Goal: Task Accomplishment & Management: Use online tool/utility

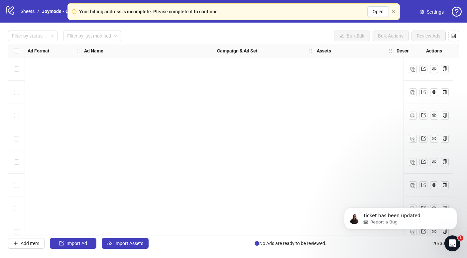
scroll to position [290, 0]
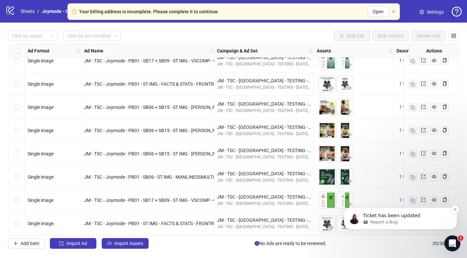
click at [394, 212] on div "Ticket has been updated" at bounding box center [406, 216] width 88 height 9
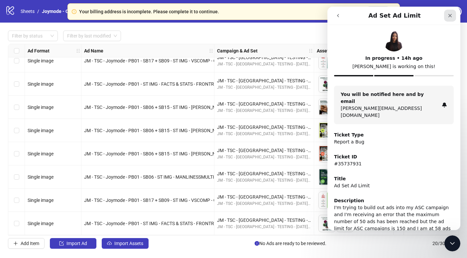
click at [451, 13] on icon "Close" at bounding box center [449, 15] width 5 height 5
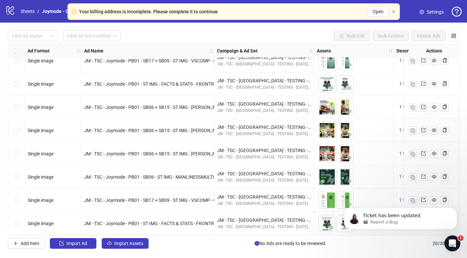
scroll to position [0, 0]
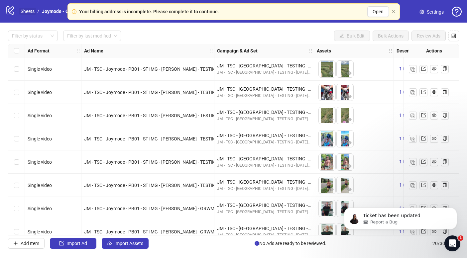
click at [28, 10] on link "Sheets" at bounding box center [27, 11] width 17 height 7
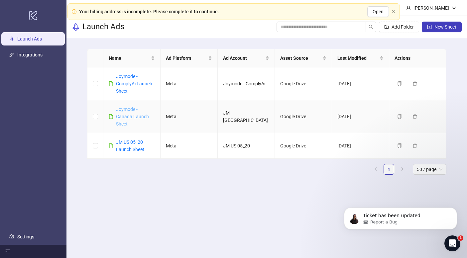
click at [133, 110] on link "Joymode - Canada Launch Sheet" at bounding box center [132, 117] width 33 height 20
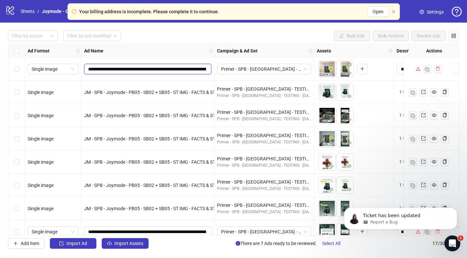
click at [146, 68] on input "**********" at bounding box center [147, 68] width 118 height 7
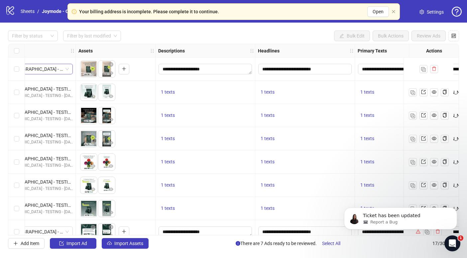
scroll to position [0, 238]
click at [281, 69] on input "**********" at bounding box center [304, 69] width 93 height 11
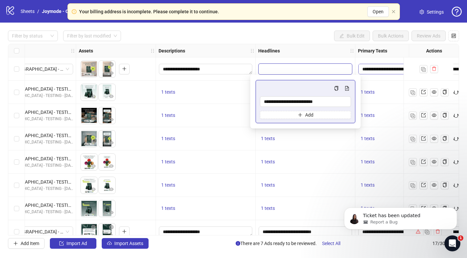
click at [391, 70] on textarea "**********" at bounding box center [388, 69] width 60 height 11
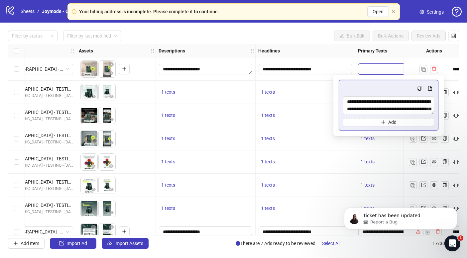
click at [391, 70] on textarea "**********" at bounding box center [388, 69] width 60 height 11
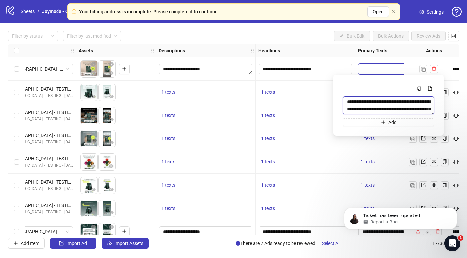
click at [386, 111] on textarea "**********" at bounding box center [388, 105] width 91 height 18
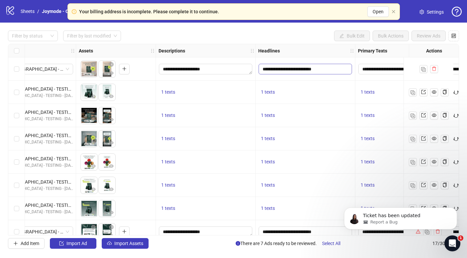
click at [276, 65] on input "**********" at bounding box center [304, 69] width 93 height 11
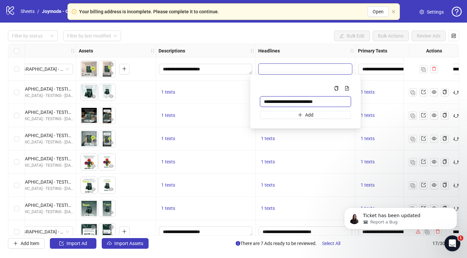
click at [288, 101] on input "**********" at bounding box center [305, 101] width 91 height 11
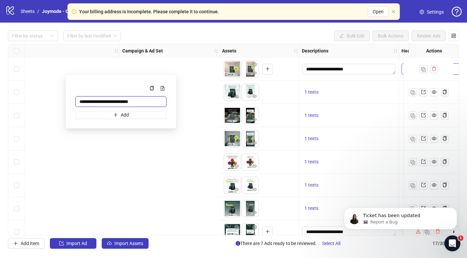
scroll to position [0, 0]
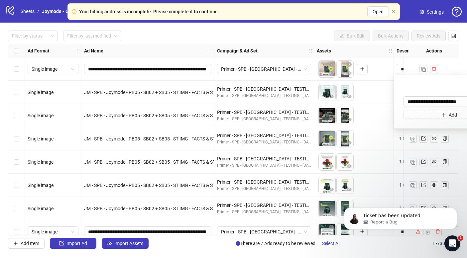
click at [426, 12] on span "Settings" at bounding box center [434, 11] width 17 height 7
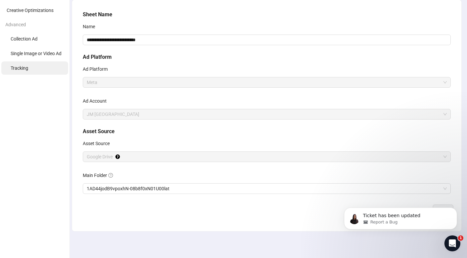
click at [32, 68] on li "Tracking" at bounding box center [34, 67] width 67 height 13
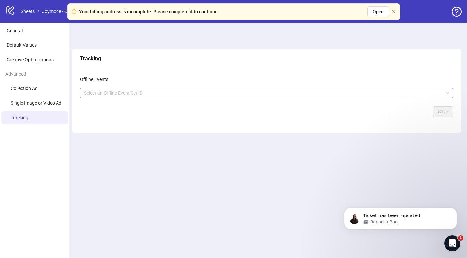
click at [140, 96] on div at bounding box center [262, 92] width 363 height 9
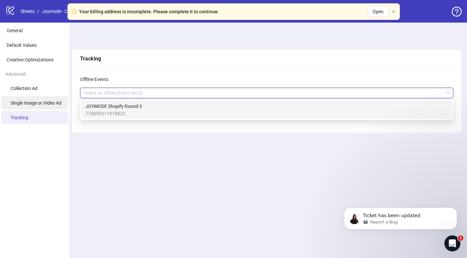
click at [40, 101] on span "Single Image or Video Ad" at bounding box center [36, 102] width 51 height 5
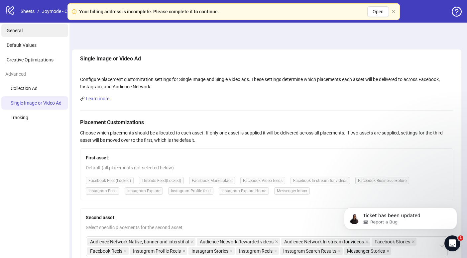
click at [23, 31] on li "General" at bounding box center [34, 30] width 67 height 13
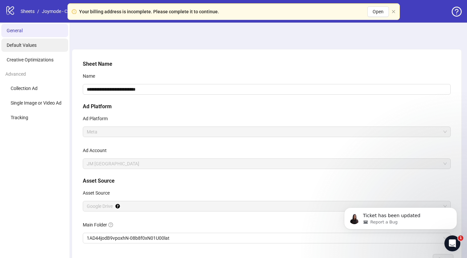
click at [20, 48] on li "Default Values" at bounding box center [34, 45] width 67 height 13
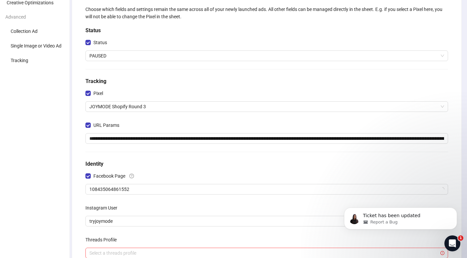
scroll to position [71, 0]
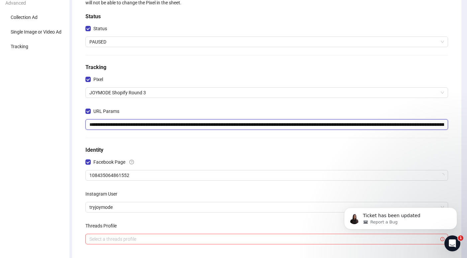
click at [129, 126] on input "**********" at bounding box center [266, 124] width 362 height 11
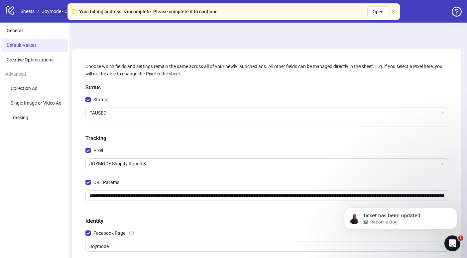
click at [60, 12] on link "Joymode - Canada Launch Sheet" at bounding box center [76, 11] width 71 height 7
click at [29, 13] on link "Sheets" at bounding box center [27, 11] width 17 height 7
click at [395, 10] on icon "close" at bounding box center [393, 12] width 4 height 4
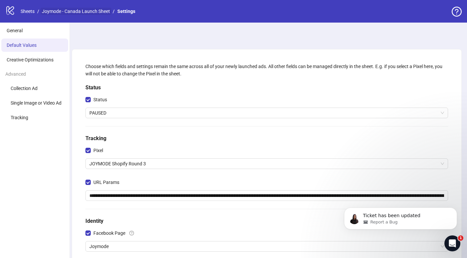
click at [91, 14] on link "Joymode - Canada Launch Sheet" at bounding box center [76, 11] width 71 height 7
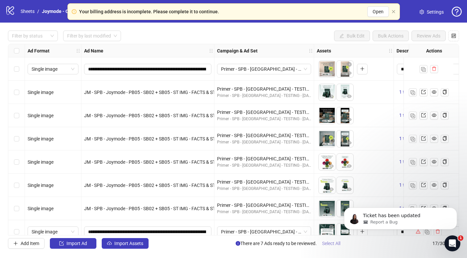
click at [335, 246] on button "Select All" at bounding box center [330, 243] width 29 height 11
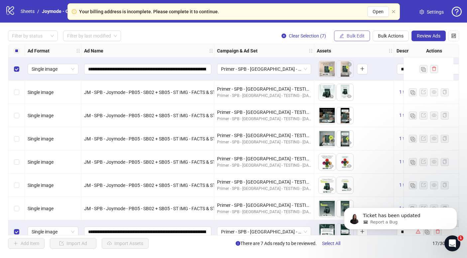
click at [349, 41] on button "Bulk Edit" at bounding box center [352, 36] width 36 height 11
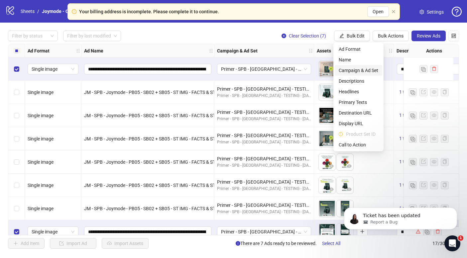
click at [365, 73] on span "Campaign & Ad Set" at bounding box center [358, 70] width 40 height 7
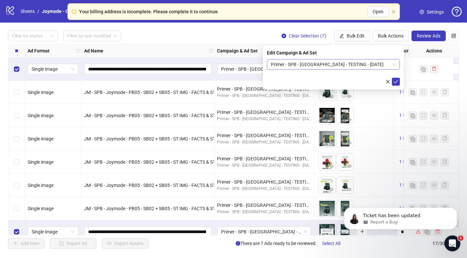
click at [312, 68] on span "Primer - SPB - [GEOGRAPHIC_DATA] - TESTING - [DATE]" at bounding box center [333, 64] width 125 height 10
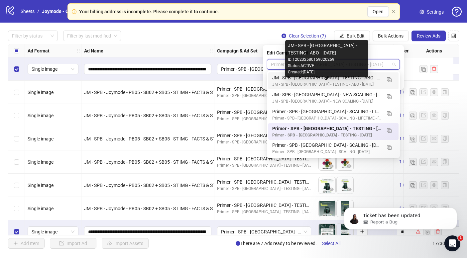
click at [330, 81] on div "JM - SPB - [GEOGRAPHIC_DATA] - TESTING - ABO - [DATE]" at bounding box center [326, 84] width 109 height 6
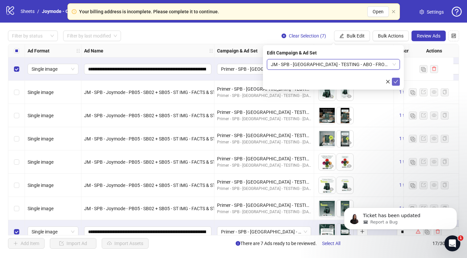
click at [397, 82] on icon "check" at bounding box center [395, 81] width 5 height 5
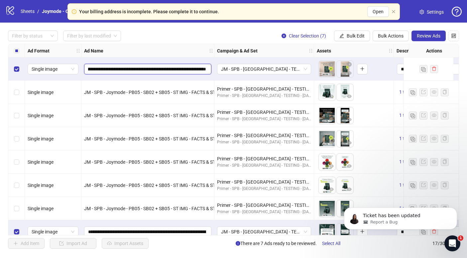
scroll to position [0, 142]
drag, startPoint x: 137, startPoint y: 70, endPoint x: 209, endPoint y: 69, distance: 71.4
click at [209, 69] on span "**********" at bounding box center [147, 69] width 127 height 11
click at [422, 39] on button "Review Ads" at bounding box center [428, 36] width 34 height 11
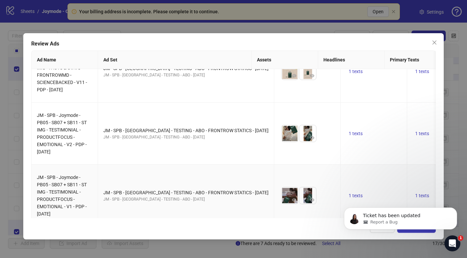
scroll to position [234, 0]
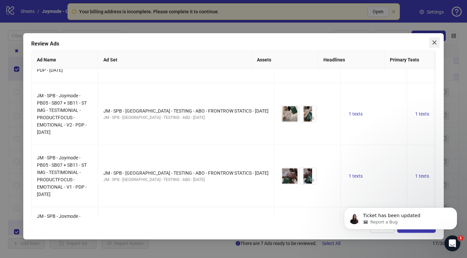
click at [431, 43] on span "Close" at bounding box center [434, 42] width 11 height 5
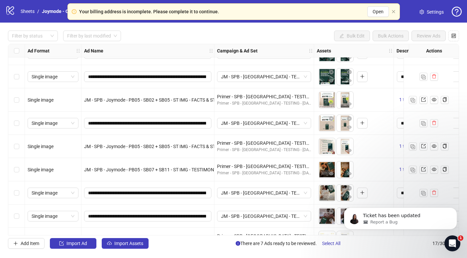
scroll to position [220, 0]
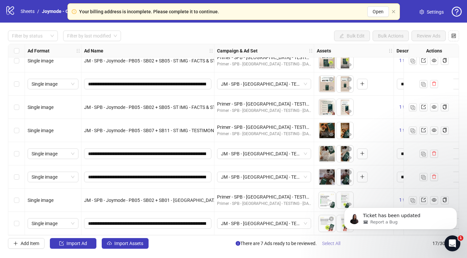
click at [335, 242] on span "Select All" at bounding box center [331, 243] width 18 height 5
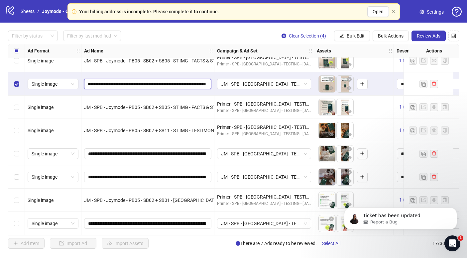
scroll to position [0, 145]
drag, startPoint x: 157, startPoint y: 80, endPoint x: 188, endPoint y: 82, distance: 30.6
click at [188, 82] on input "**********" at bounding box center [147, 83] width 118 height 7
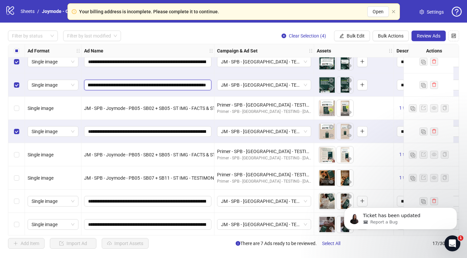
scroll to position [0, 122]
drag, startPoint x: 164, startPoint y: 85, endPoint x: 182, endPoint y: 85, distance: 18.6
click at [182, 85] on input "**********" at bounding box center [147, 84] width 118 height 7
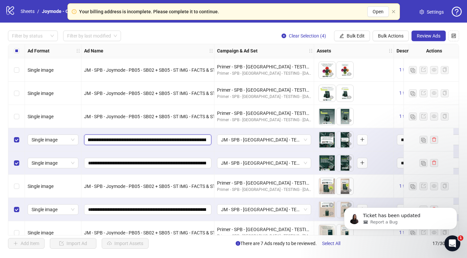
scroll to position [0, 142]
drag, startPoint x: 183, startPoint y: 139, endPoint x: 204, endPoint y: 140, distance: 21.6
click at [204, 140] on input "**********" at bounding box center [147, 139] width 118 height 7
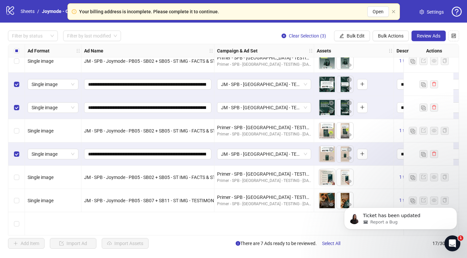
scroll to position [73, 0]
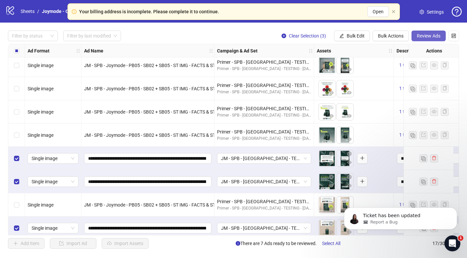
click at [431, 34] on span "Review Ads" at bounding box center [428, 35] width 24 height 5
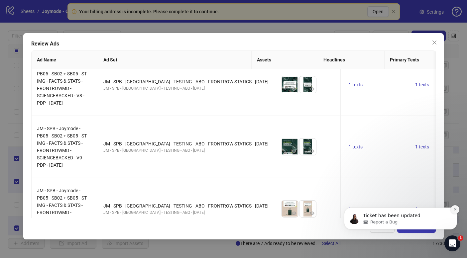
click at [455, 209] on icon "Dismiss notification" at bounding box center [455, 210] width 4 height 4
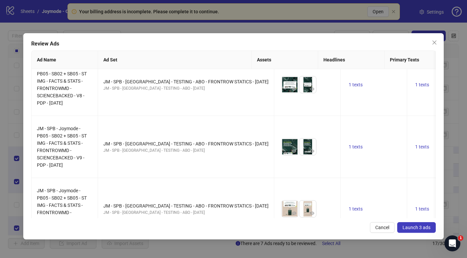
click at [420, 227] on span "Launch 3 ads" at bounding box center [416, 227] width 28 height 5
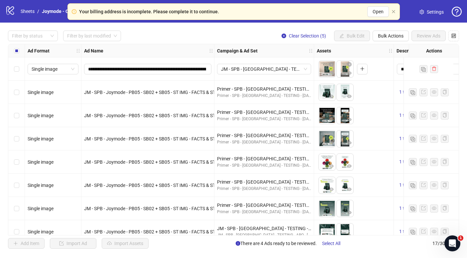
scroll to position [220, 0]
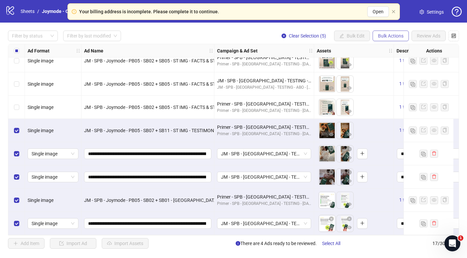
click at [380, 38] on span "Bulk Actions" at bounding box center [391, 35] width 26 height 5
click at [384, 37] on span "Bulk Actions" at bounding box center [391, 35] width 26 height 5
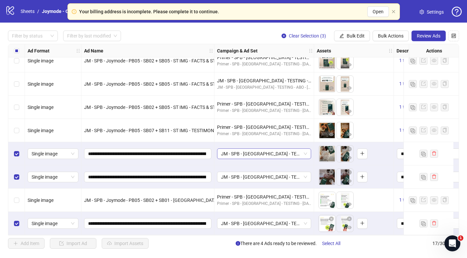
click at [273, 153] on span "JM - SPB - [GEOGRAPHIC_DATA] - TESTING - ABO - FRONTROW STATICS - [DATE]" at bounding box center [264, 154] width 86 height 10
click at [378, 35] on span "Bulk Actions" at bounding box center [391, 35] width 26 height 5
click at [358, 38] on span "Bulk Edit" at bounding box center [355, 35] width 18 height 5
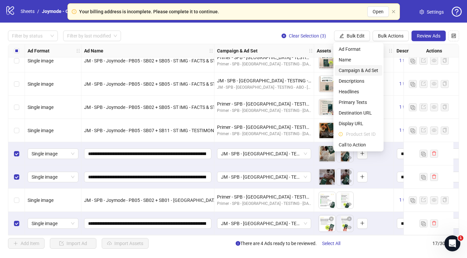
click at [365, 71] on span "Campaign & Ad Set" at bounding box center [358, 70] width 40 height 7
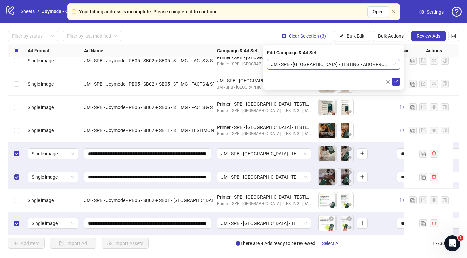
click at [318, 66] on span "JM - SPB - [GEOGRAPHIC_DATA] - TESTING - ABO - FRONTROW STATICS - [DATE]" at bounding box center [333, 64] width 125 height 10
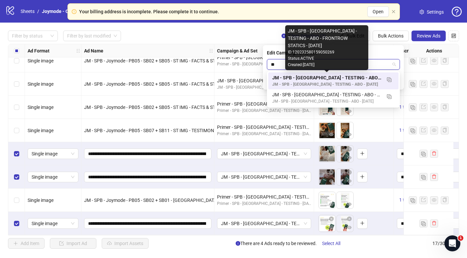
type input "*"
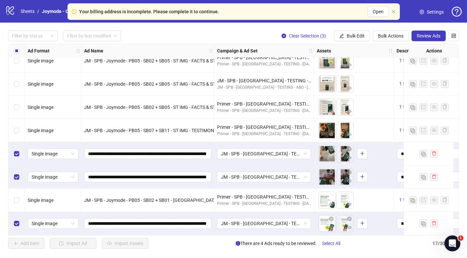
click at [221, 26] on div "Filter by status Filter by last modified Clear Selection (3) Bulk Edit Bulk Act…" at bounding box center [233, 140] width 467 height 234
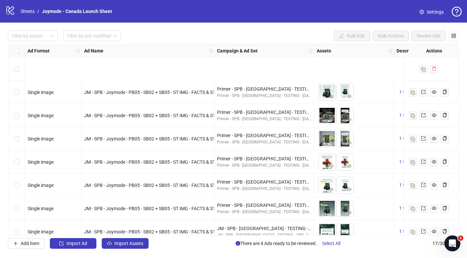
scroll to position [220, 0]
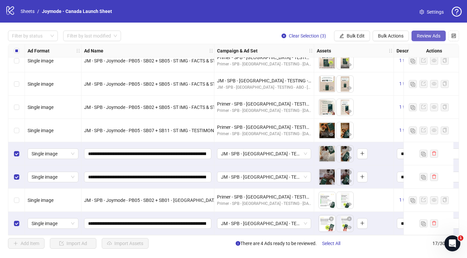
click at [421, 36] on span "Review Ads" at bounding box center [428, 35] width 24 height 5
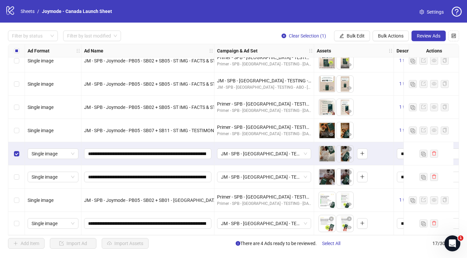
click at [17, 183] on div "Select row 15" at bounding box center [16, 176] width 17 height 23
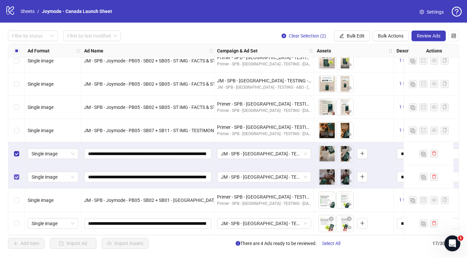
click at [17, 177] on label "Select row 15" at bounding box center [16, 176] width 5 height 7
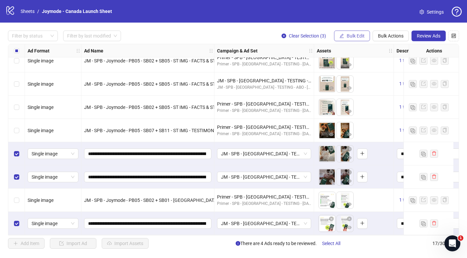
click at [358, 37] on span "Bulk Edit" at bounding box center [355, 35] width 18 height 5
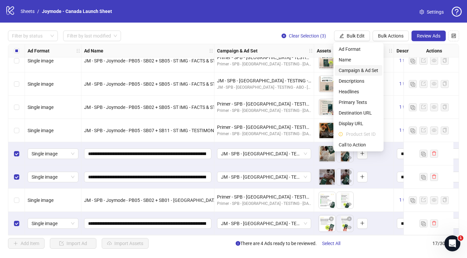
click at [356, 69] on span "Campaign & Ad Set" at bounding box center [358, 70] width 40 height 7
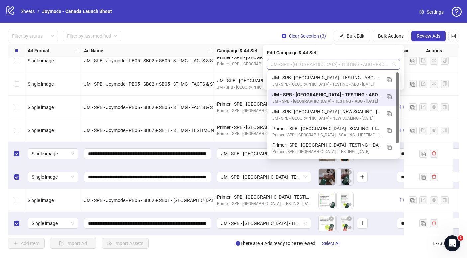
click at [314, 63] on span "JM - SPB - [GEOGRAPHIC_DATA] - TESTING - ABO - FRONTROW STATICS - [DATE]" at bounding box center [333, 64] width 125 height 10
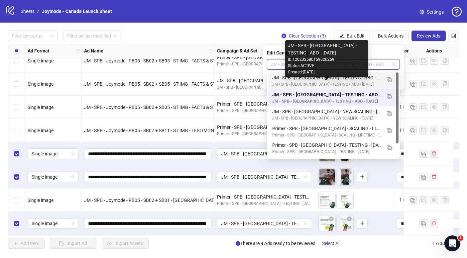
click at [336, 79] on div "JM - SPB - [GEOGRAPHIC_DATA] - TESTING - ABO - TESTIMONIAL & NOTESAPP STATICS -…" at bounding box center [326, 77] width 109 height 7
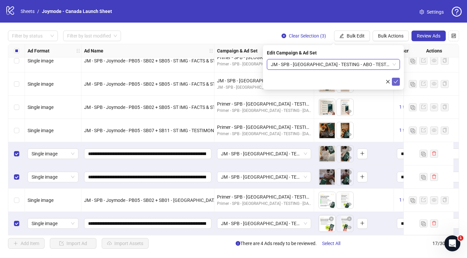
click at [397, 82] on icon "check" at bounding box center [395, 81] width 5 height 5
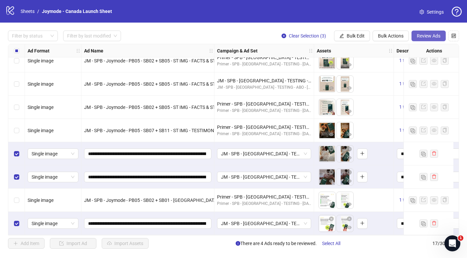
click at [431, 36] on span "Review Ads" at bounding box center [428, 35] width 24 height 5
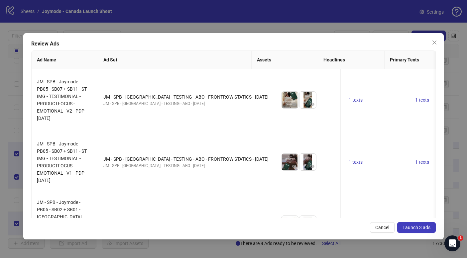
click at [420, 228] on span "Launch 3 ads" at bounding box center [416, 227] width 28 height 5
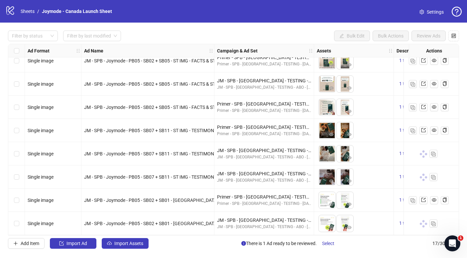
click at [21, 199] on div "Select row 16" at bounding box center [16, 200] width 17 height 23
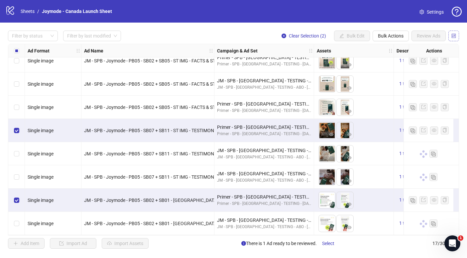
click at [453, 37] on icon "control" at bounding box center [453, 36] width 5 height 5
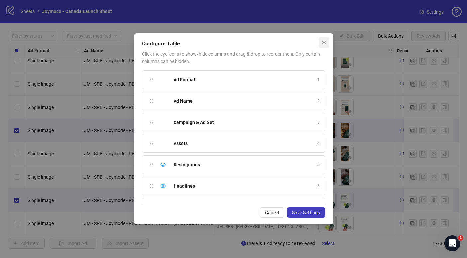
click at [321, 42] on icon "close" at bounding box center [323, 42] width 5 height 5
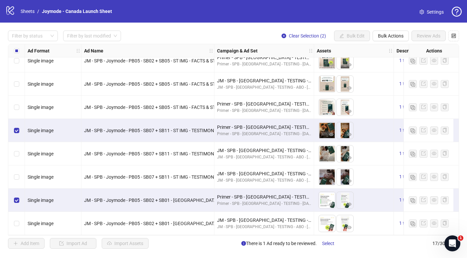
click at [379, 39] on button "Bulk Actions" at bounding box center [390, 36] width 36 height 11
click at [392, 58] on span "Duplicate" at bounding box center [399, 59] width 45 height 7
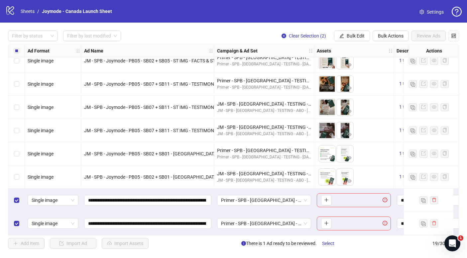
scroll to position [265, 0]
click at [383, 34] on span "Bulk Actions" at bounding box center [391, 35] width 26 height 5
click at [392, 49] on span "Delete" at bounding box center [399, 48] width 45 height 7
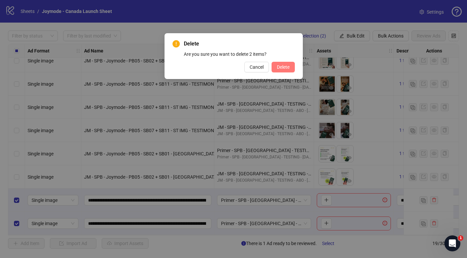
click at [283, 68] on span "Delete" at bounding box center [283, 66] width 13 height 5
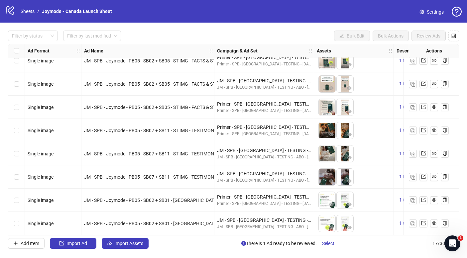
scroll to position [0, 0]
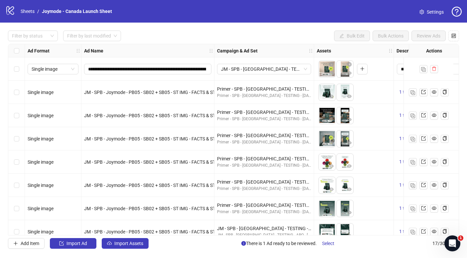
click at [20, 67] on div "Select row 1" at bounding box center [16, 68] width 17 height 23
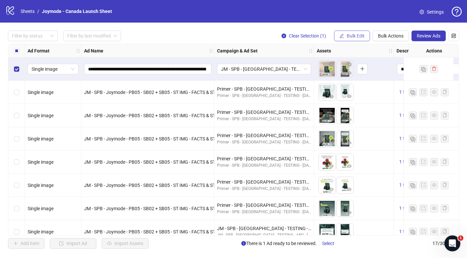
click at [344, 39] on button "Bulk Edit" at bounding box center [352, 36] width 36 height 11
click at [387, 41] on div "**********" at bounding box center [233, 140] width 467 height 234
click at [387, 36] on span "Bulk Actions" at bounding box center [391, 35] width 26 height 5
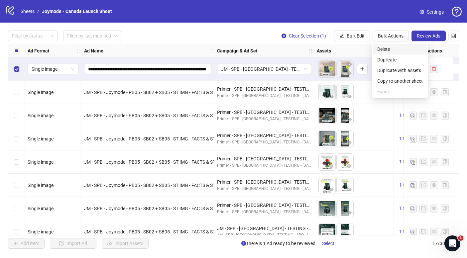
click at [387, 51] on span "Delete" at bounding box center [399, 48] width 45 height 7
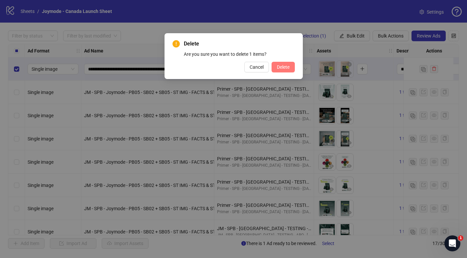
click at [288, 70] on button "Delete" at bounding box center [282, 67] width 23 height 11
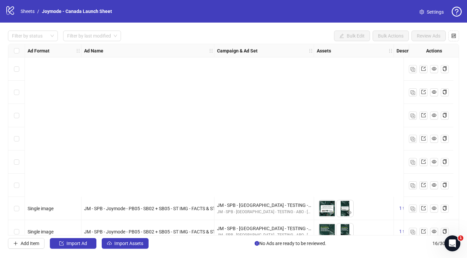
scroll to position [197, 0]
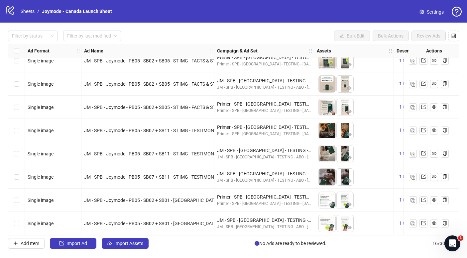
click at [292, 128] on div "Primer - SPB - [GEOGRAPHIC_DATA] - TESTING - [DATE]" at bounding box center [264, 127] width 94 height 7
click at [57, 134] on div "Single image" at bounding box center [53, 130] width 56 height 23
click at [17, 133] on div "Select row 12" at bounding box center [16, 130] width 17 height 23
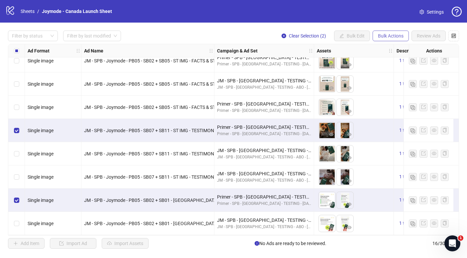
click at [399, 38] on span "Bulk Actions" at bounding box center [391, 35] width 26 height 5
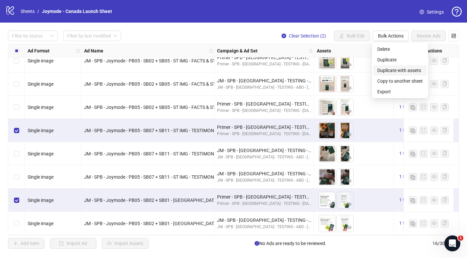
click at [396, 70] on span "Duplicate with assets" at bounding box center [399, 70] width 45 height 7
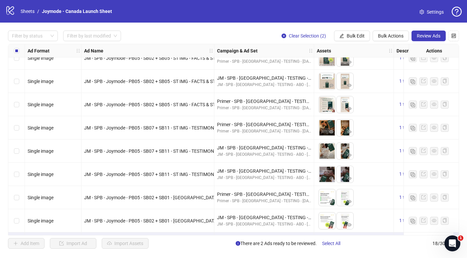
scroll to position [243, 0]
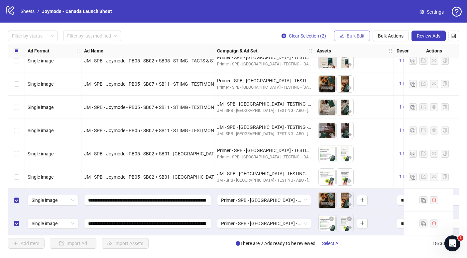
click at [355, 34] on span "Bulk Edit" at bounding box center [355, 35] width 18 height 5
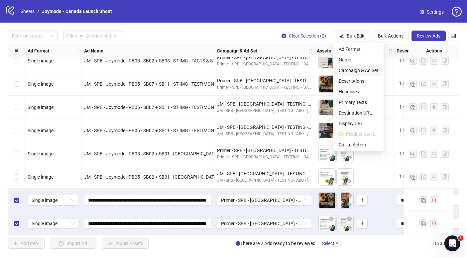
click at [354, 66] on li "Campaign & Ad Set" at bounding box center [357, 70] width 47 height 11
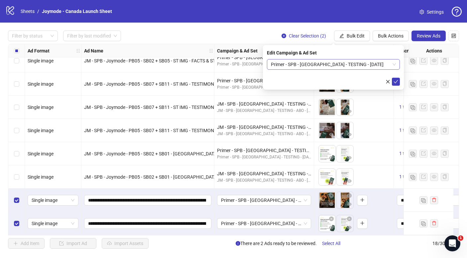
click at [315, 63] on span "Primer - SPB - [GEOGRAPHIC_DATA] - TESTING - [DATE]" at bounding box center [333, 64] width 125 height 10
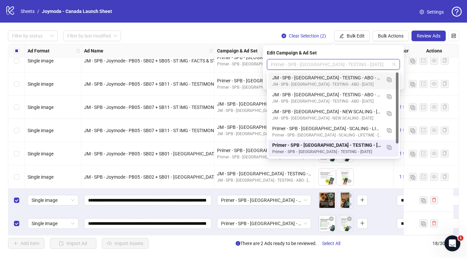
click at [330, 78] on div "JM - SPB - [GEOGRAPHIC_DATA] - TESTING - ABO - TESTIMONIAL & NOTESAPP STATICS -…" at bounding box center [326, 77] width 109 height 7
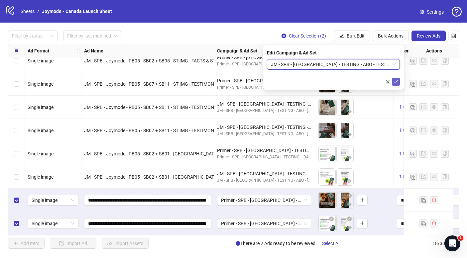
click at [394, 82] on icon "check" at bounding box center [396, 81] width 4 height 3
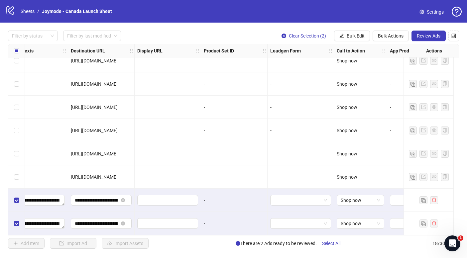
scroll to position [243, 641]
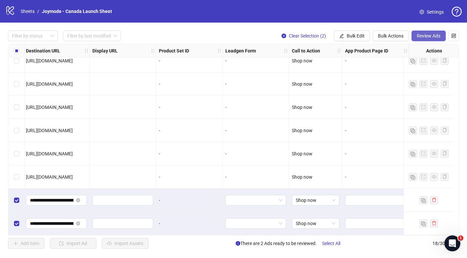
click at [426, 31] on button "Review Ads" at bounding box center [428, 36] width 34 height 11
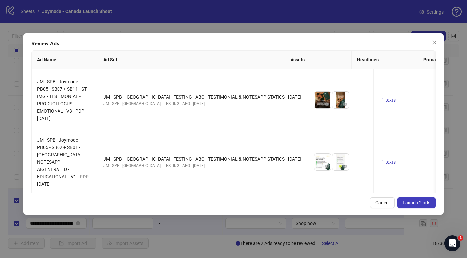
click at [423, 200] on span "Launch 2 ads" at bounding box center [416, 202] width 28 height 5
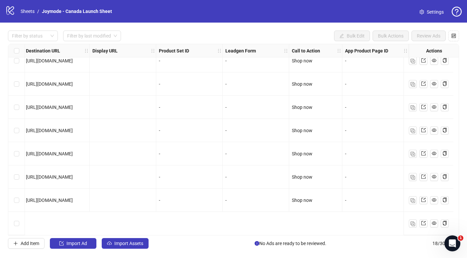
scroll to position [0, 641]
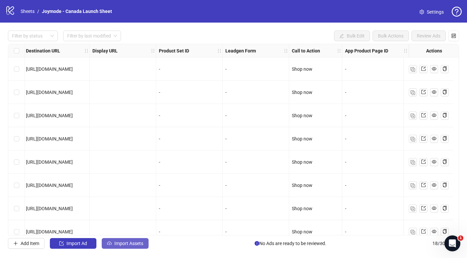
click at [121, 243] on span "Import Assets" at bounding box center [128, 243] width 29 height 5
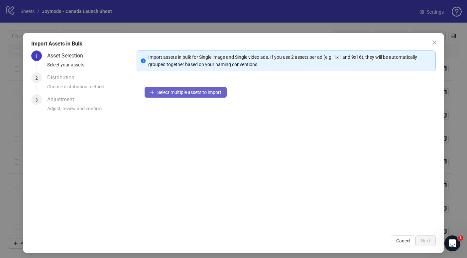
click at [187, 91] on span "Select multiple assets to import" at bounding box center [189, 92] width 64 height 5
